Goal: Information Seeking & Learning: Learn about a topic

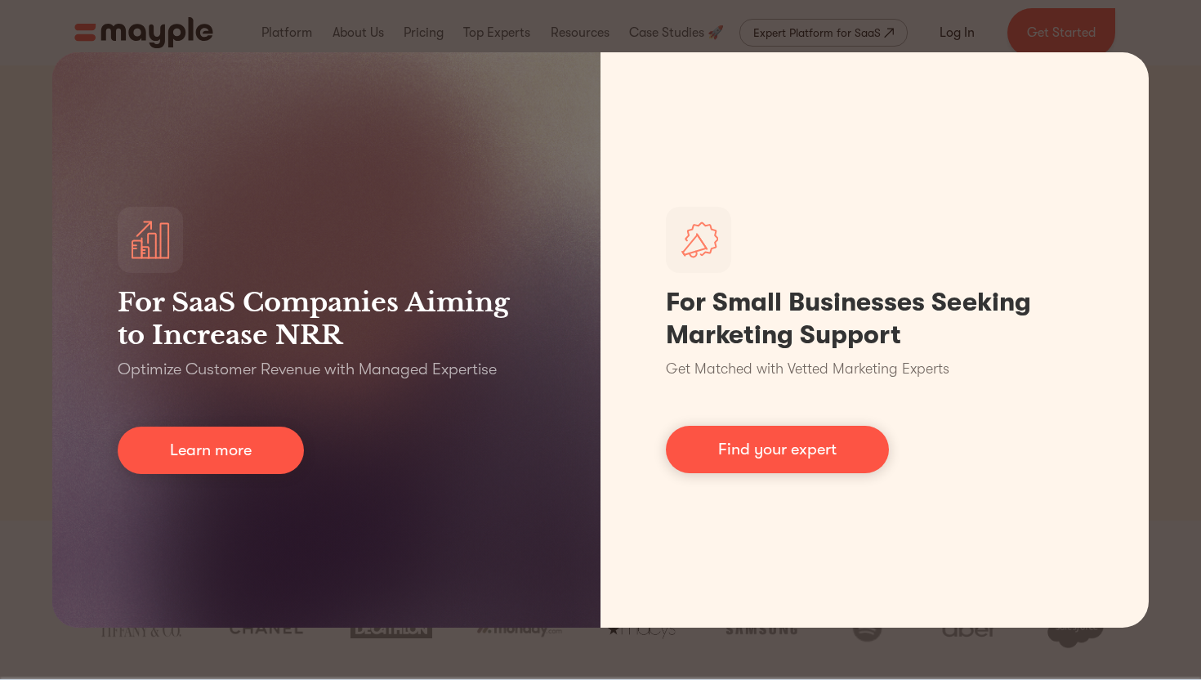
click at [655, 31] on div "For SaaS Companies Aiming to Increase NRR Optimize Customer Revenue with Manage…" at bounding box center [600, 340] width 1201 height 680
click at [1156, 34] on div "For SaaS Companies Aiming to Increase NRR Optimize Customer Revenue with Manage…" at bounding box center [600, 340] width 1201 height 680
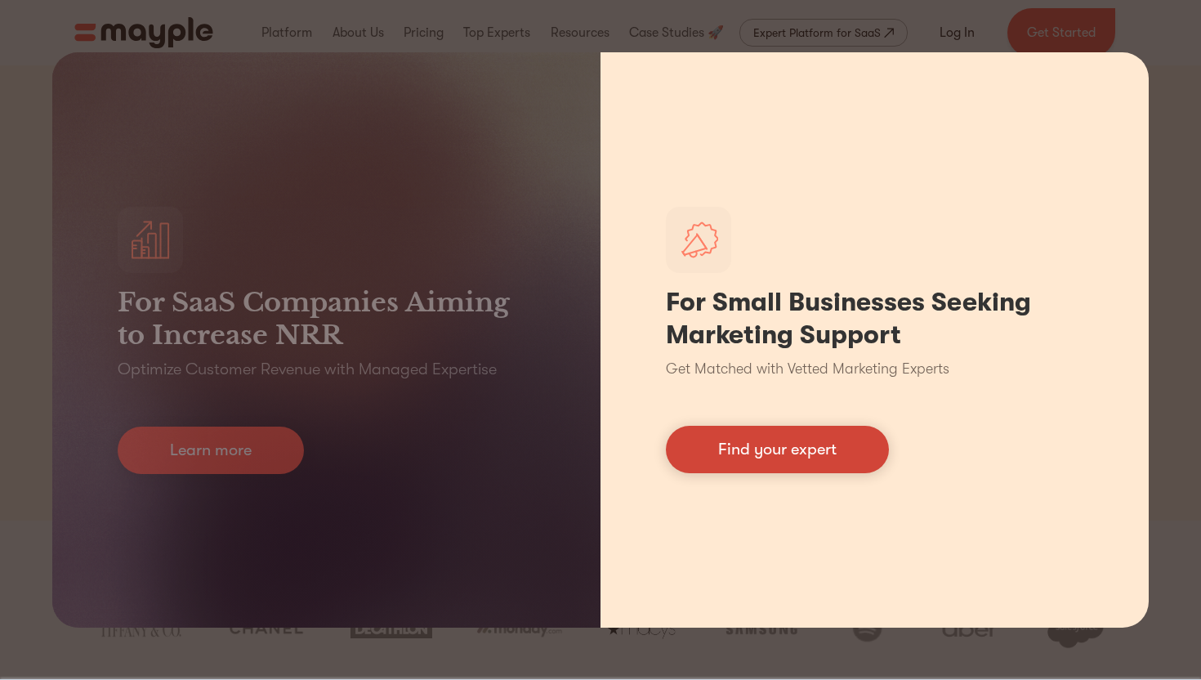
click at [785, 454] on link "Find your expert" at bounding box center [777, 449] width 223 height 47
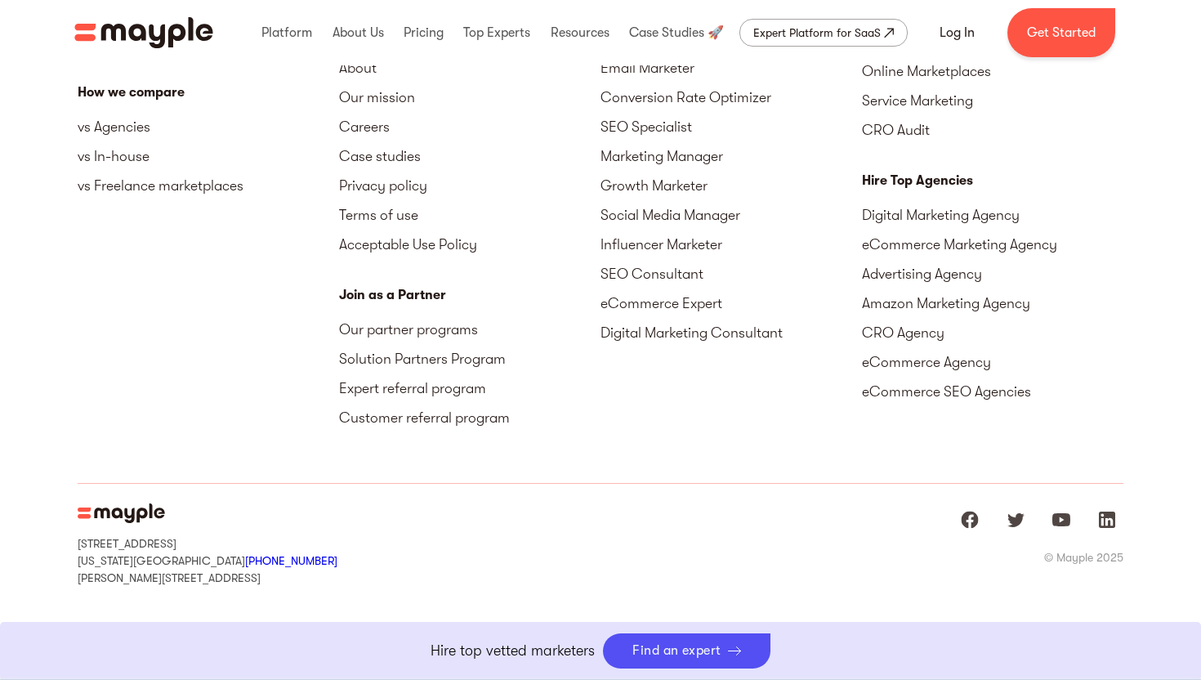
scroll to position [7439, 0]
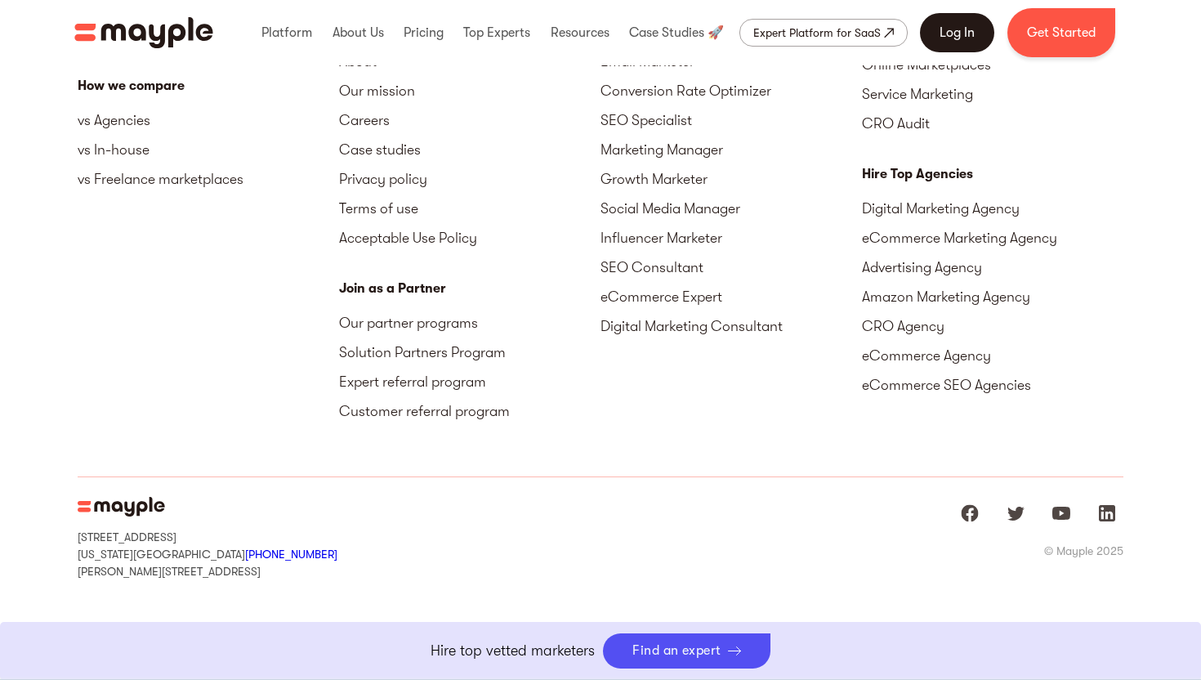
click at [953, 42] on link "Log In" at bounding box center [957, 32] width 74 height 39
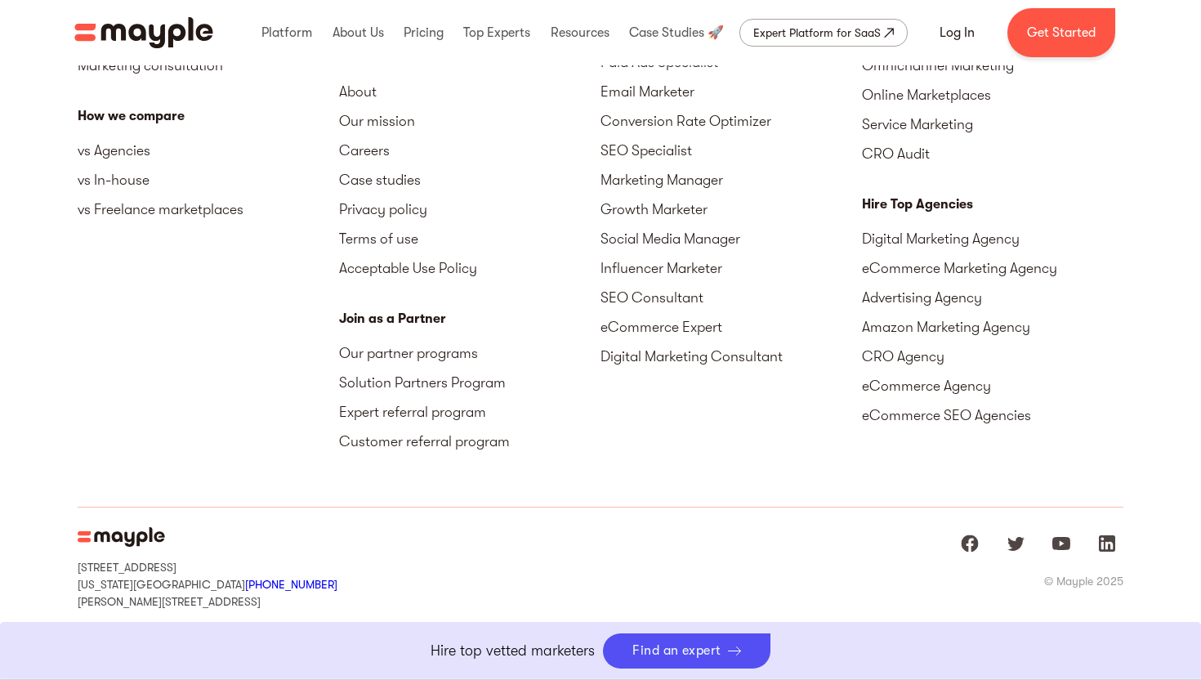
scroll to position [7439, 0]
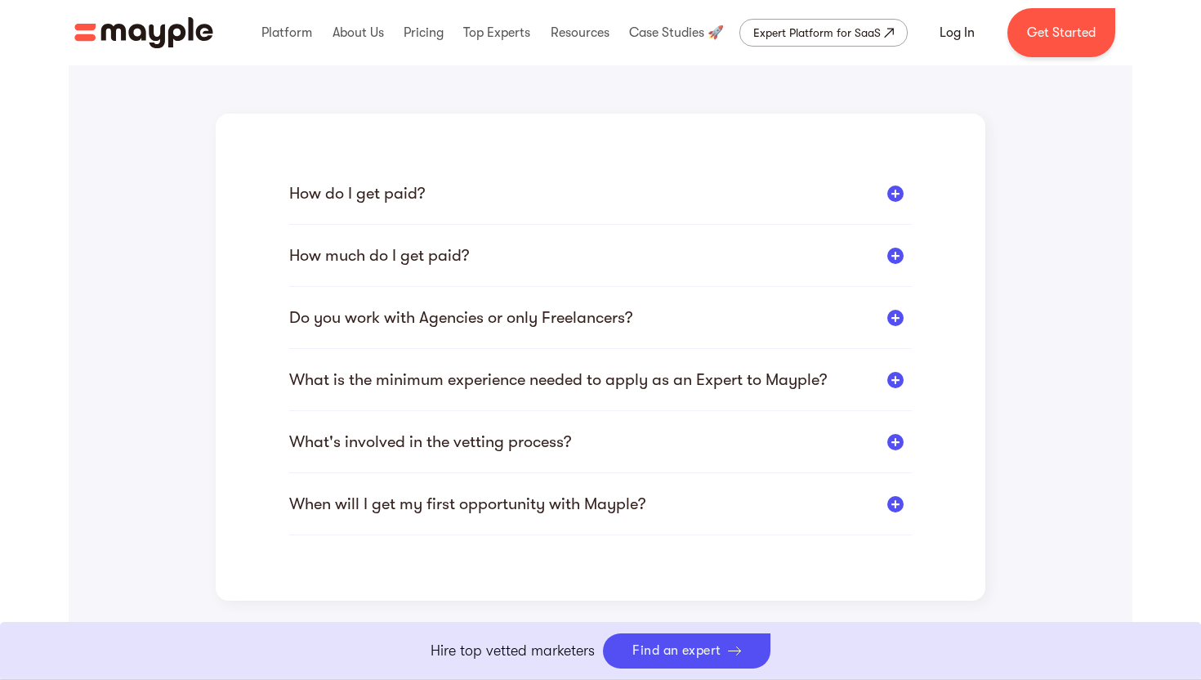
scroll to position [396, 0]
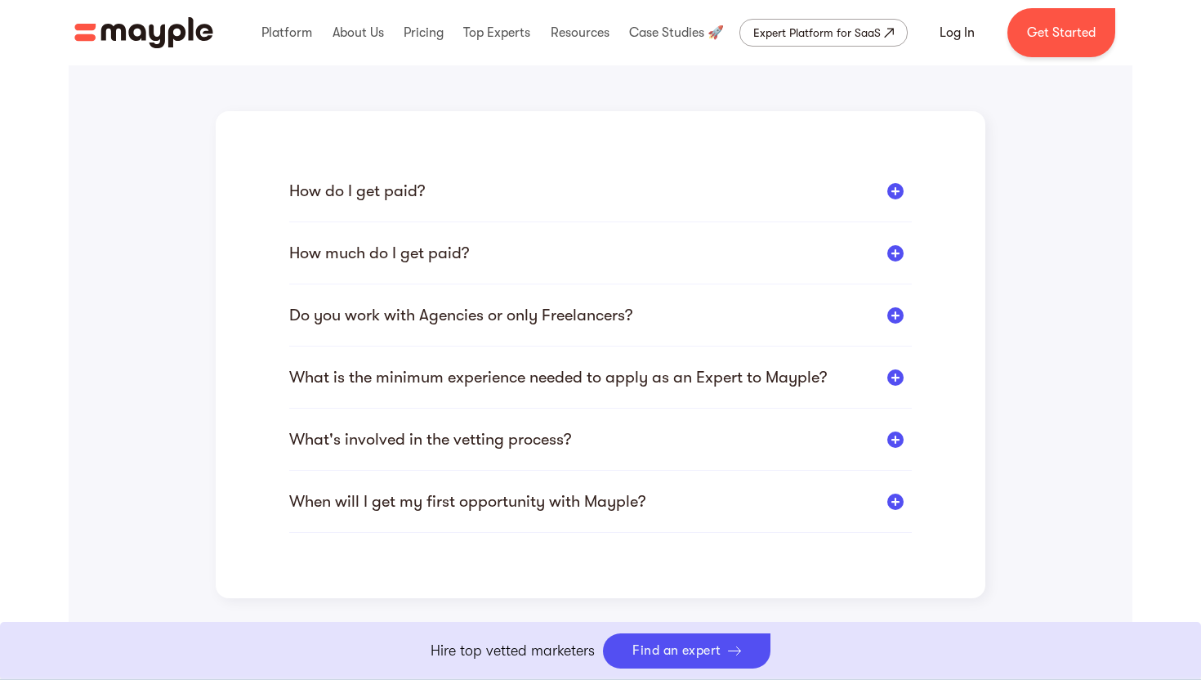
click at [565, 382] on div "What is the minimum experience needed to apply as an Expert to Mayple?" at bounding box center [558, 377] width 538 height 20
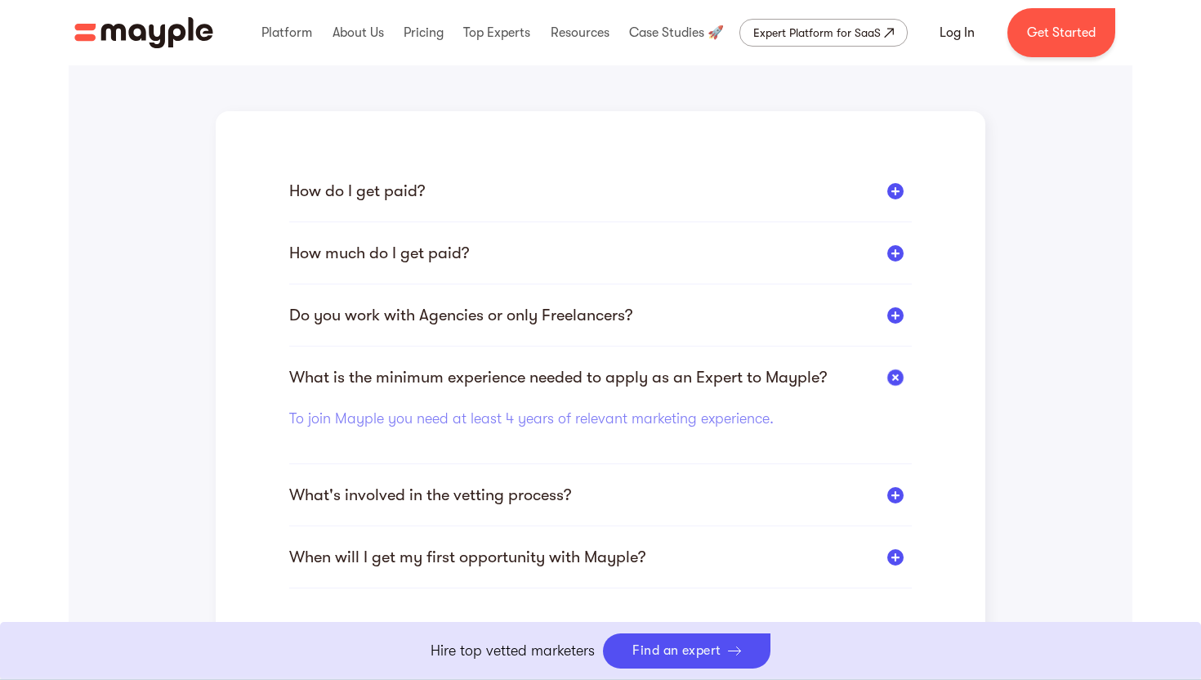
click at [561, 378] on div "What is the minimum experience needed to apply as an Expert to Mayple?" at bounding box center [558, 377] width 538 height 20
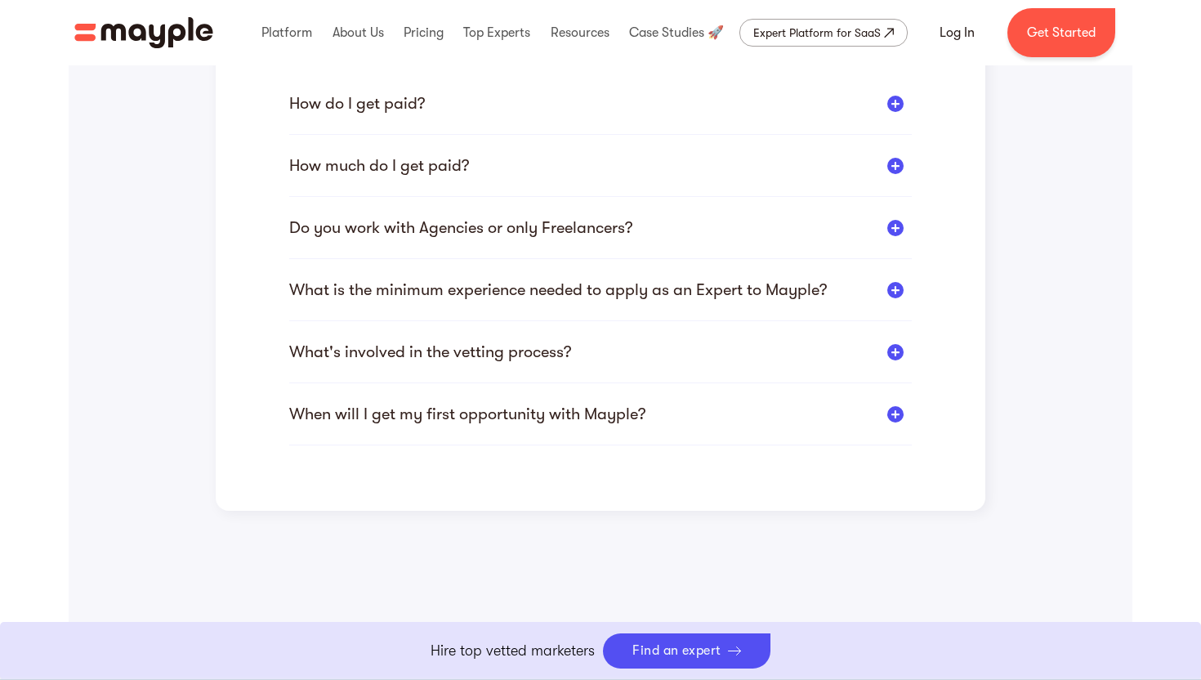
scroll to position [500, 0]
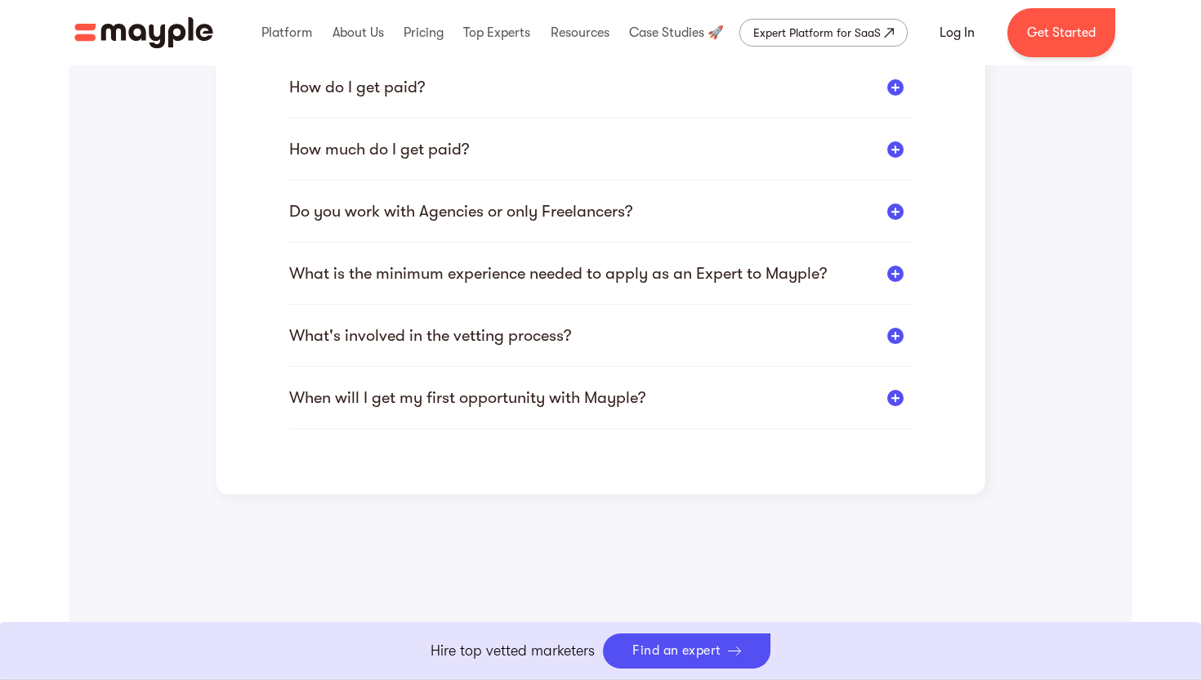
click at [564, 422] on div "When will I get my first opportunity with Mayple? According to our stats, newly…" at bounding box center [600, 408] width 623 height 42
click at [561, 413] on div "When will I get my first opportunity with Mayple? According to our stats, newly…" at bounding box center [600, 408] width 623 height 42
click at [554, 393] on div "When will I get my first opportunity with Mayple?" at bounding box center [467, 397] width 356 height 20
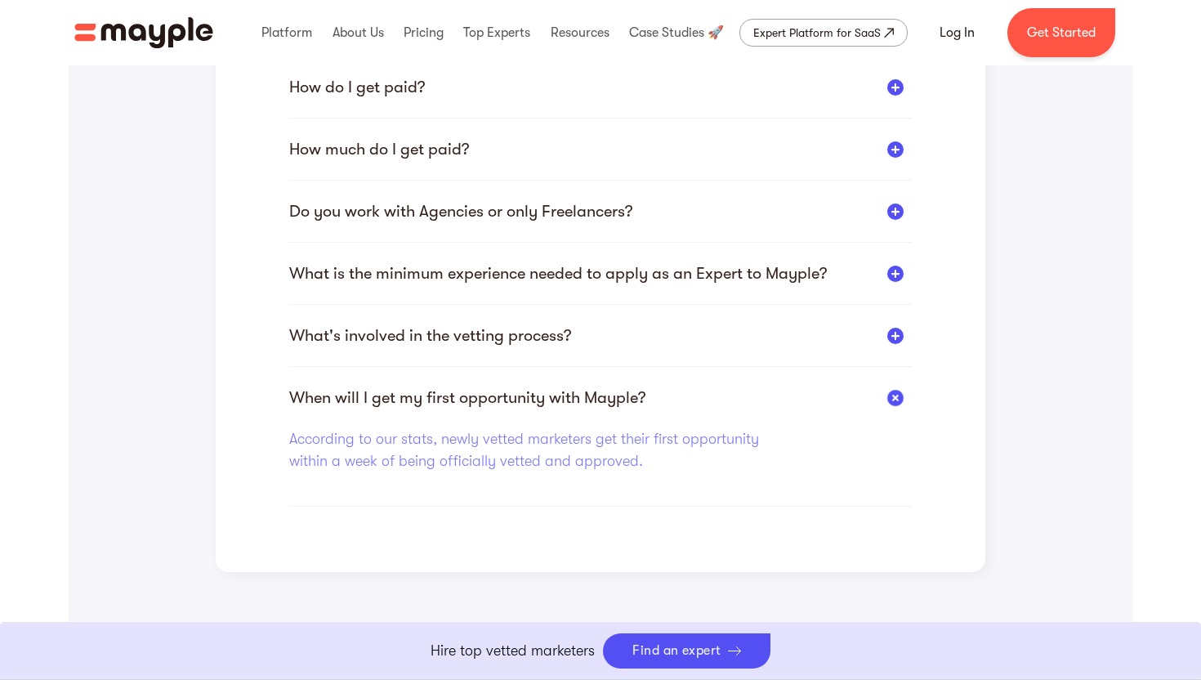
click at [554, 393] on div "When will I get my first opportunity with Mayple?" at bounding box center [467, 397] width 356 height 20
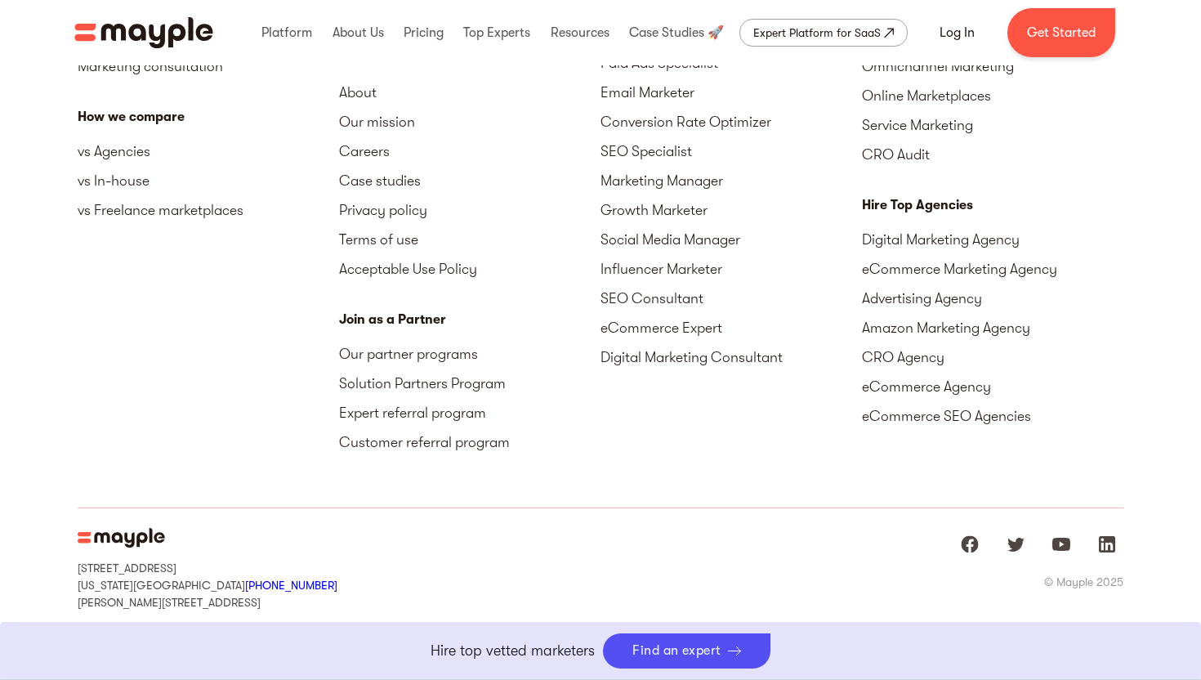
scroll to position [2481, 0]
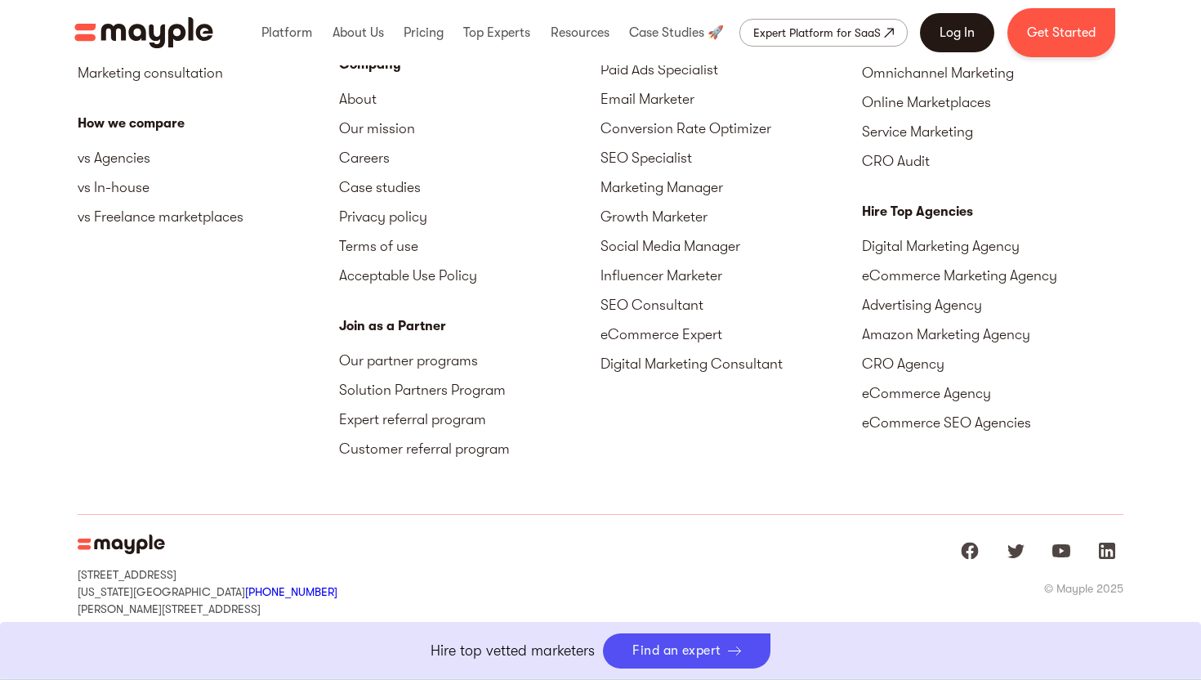
click at [963, 31] on link "Log In" at bounding box center [957, 32] width 74 height 39
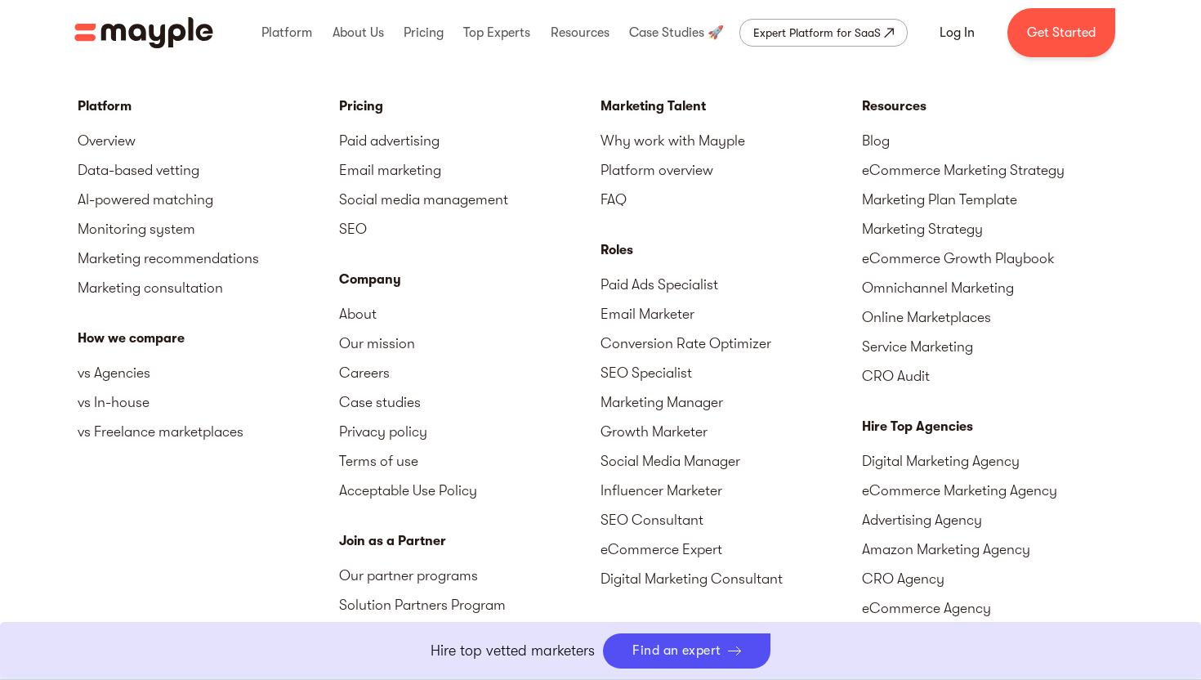
scroll to position [2518, 0]
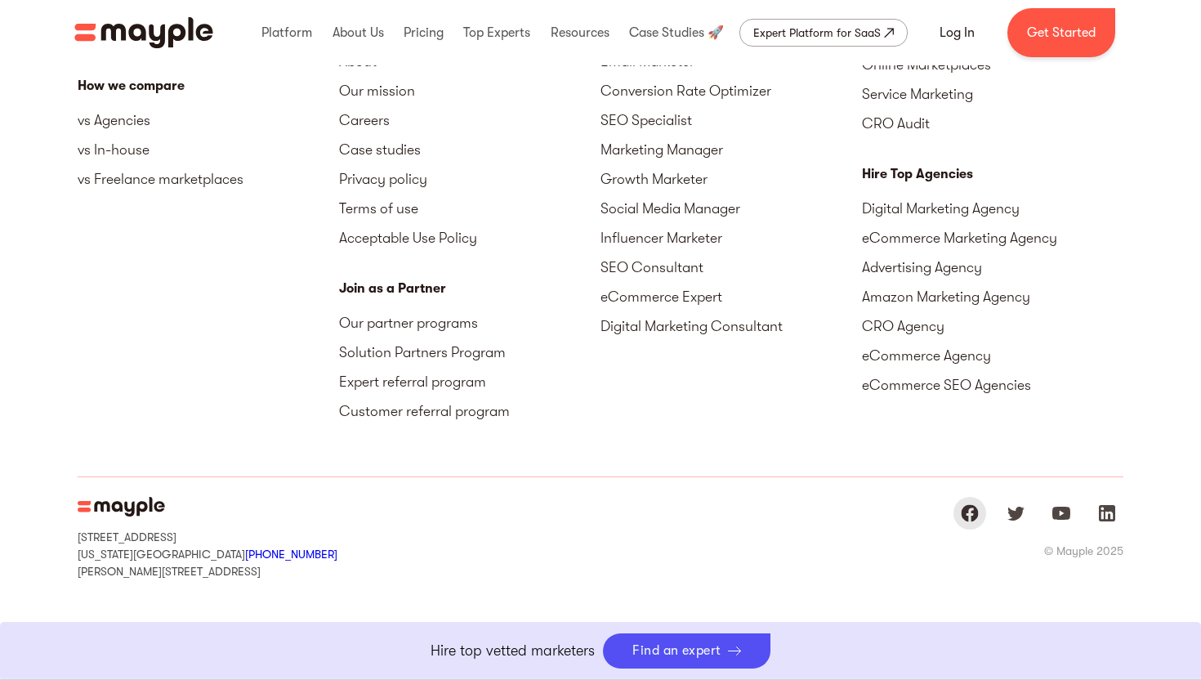
click at [972, 516] on img "Mayple at Facebook" at bounding box center [970, 513] width 20 height 20
drag, startPoint x: 247, startPoint y: 579, endPoint x: 78, endPoint y: 508, distance: 182.4
click at [78, 508] on div "15 West 38 Street MB#532 New York, NY, US 10018 +1 929-335-6572 Sharon st. 4, G…" at bounding box center [601, 537] width 1046 height 121
copy div "15 West 38 Street MB#532 New York, NY, US 10018 +1 929-335-6572 Sharon st. 4, G…"
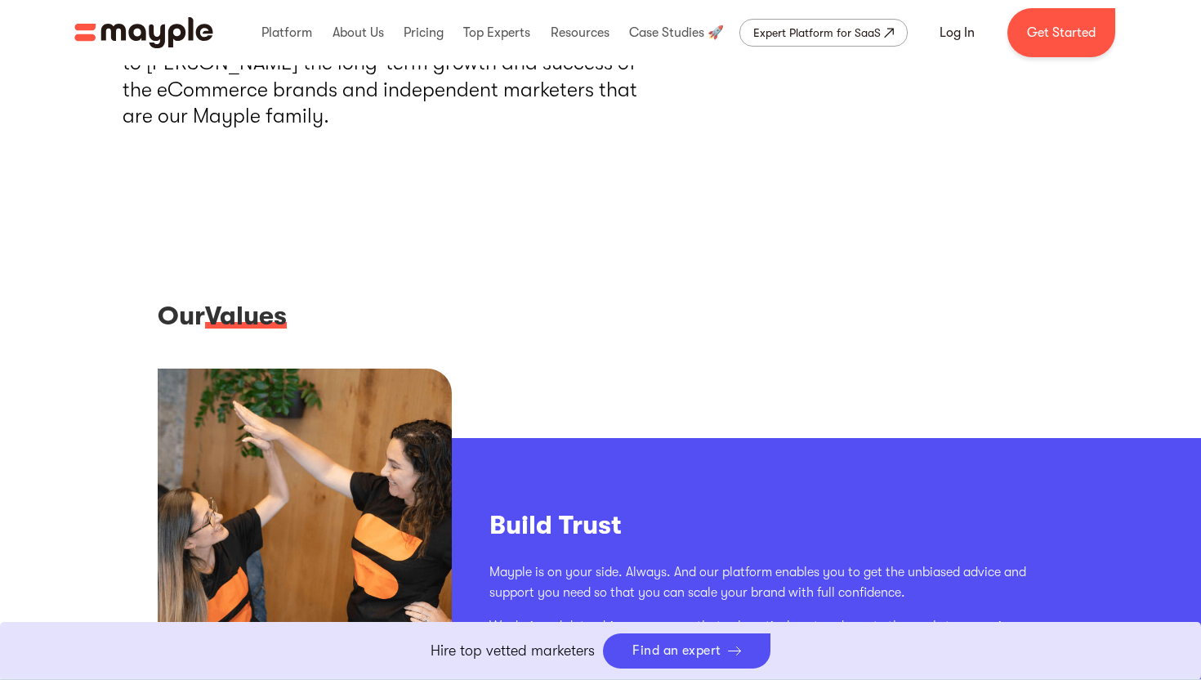
scroll to position [460, 0]
